Goal: Task Accomplishment & Management: Manage account settings

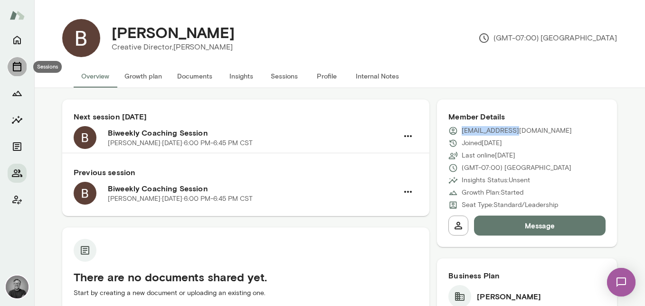
click at [14, 67] on icon "Sessions" at bounding box center [16, 66] width 11 height 11
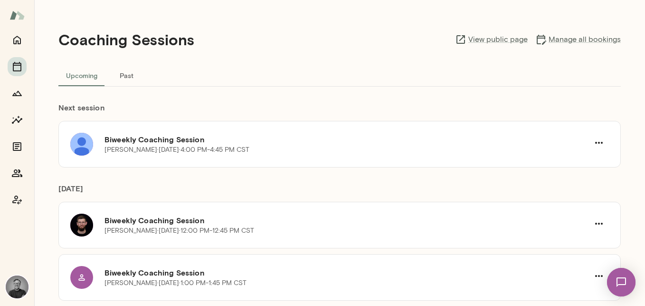
scroll to position [12, 0]
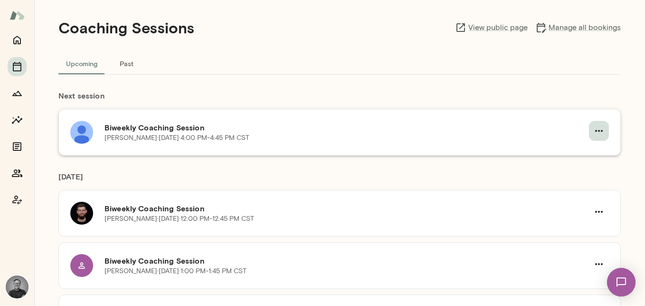
click at [603, 130] on icon "button" at bounding box center [598, 130] width 11 height 11
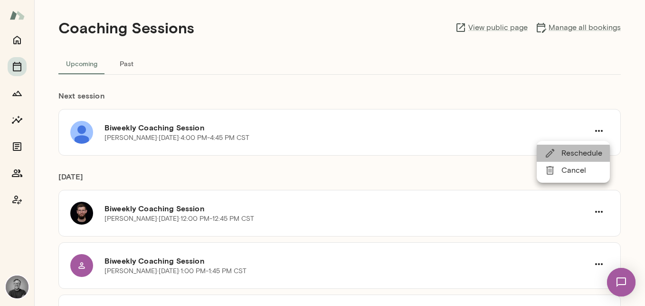
click at [586, 149] on span "Reschedule" at bounding box center [582, 152] width 41 height 11
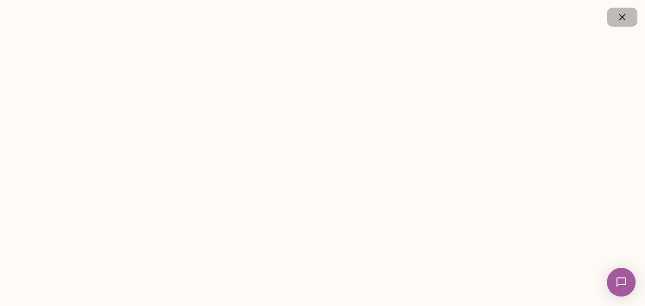
click at [622, 12] on icon "button" at bounding box center [622, 16] width 11 height 11
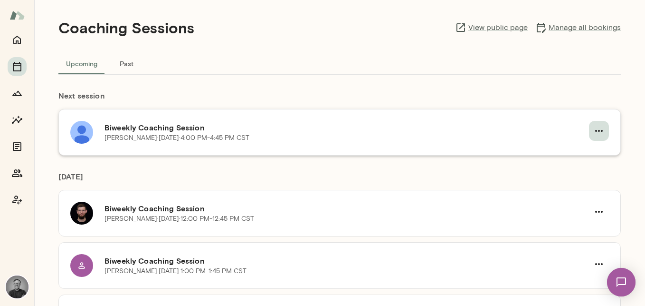
click at [593, 129] on icon "button" at bounding box center [598, 130] width 11 height 11
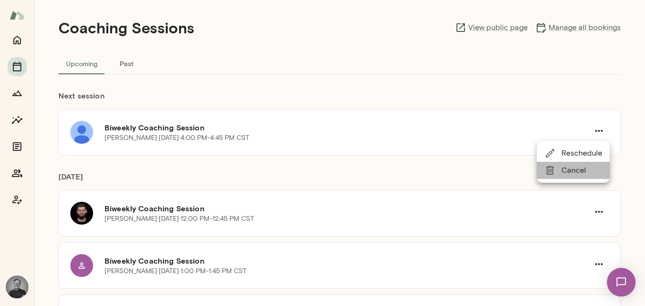
click at [584, 173] on span "Cancel" at bounding box center [582, 169] width 41 height 11
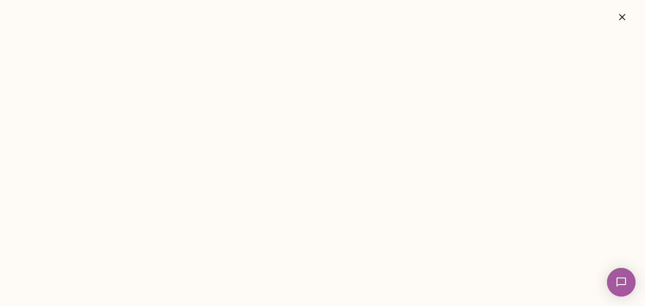
click at [622, 16] on icon "button" at bounding box center [622, 16] width 11 height 11
